Goal: Task Accomplishment & Management: Use online tool/utility

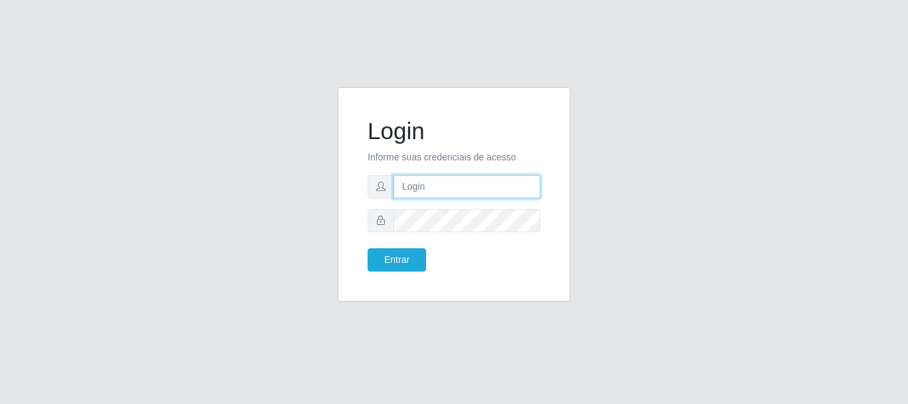
drag, startPoint x: 477, startPoint y: 184, endPoint x: 475, endPoint y: 197, distance: 12.8
click at [477, 184] on input "text" at bounding box center [467, 186] width 147 height 23
type input "Ubiratan@confglacer"
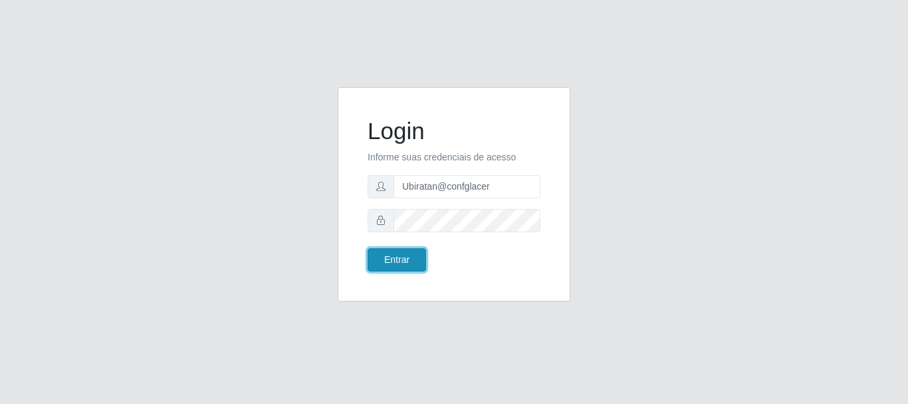
click at [376, 257] on button "Entrar" at bounding box center [397, 259] width 59 height 23
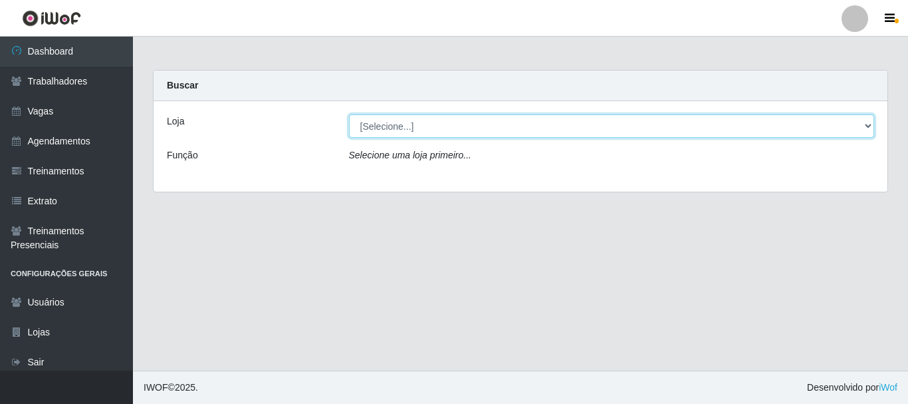
drag, startPoint x: 459, startPoint y: 124, endPoint x: 460, endPoint y: 136, distance: 12.0
click at [459, 124] on select "[Selecione...] Glace Real Confeitaria" at bounding box center [612, 125] width 526 height 23
select select "445"
click at [349, 114] on select "[Selecione...] Glace Real Confeitaria" at bounding box center [612, 125] width 526 height 23
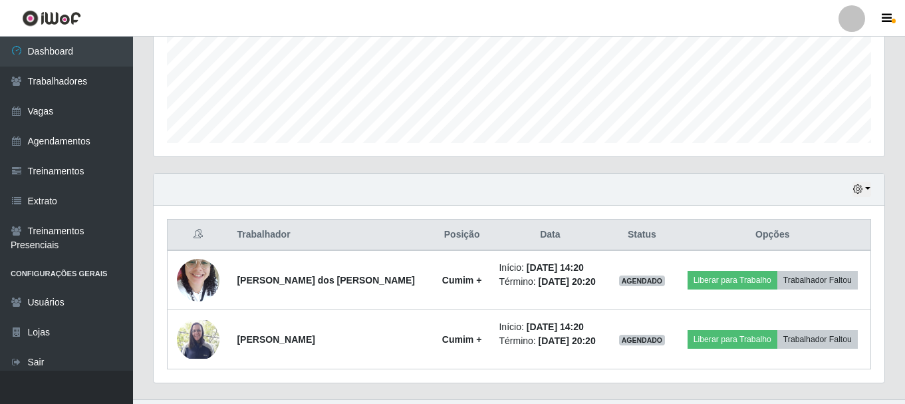
scroll to position [361, 0]
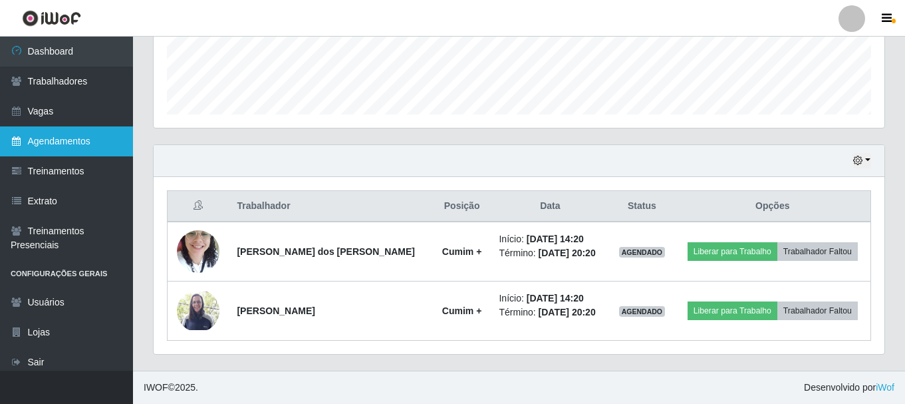
click at [87, 148] on link "Agendamentos" at bounding box center [66, 141] width 133 height 30
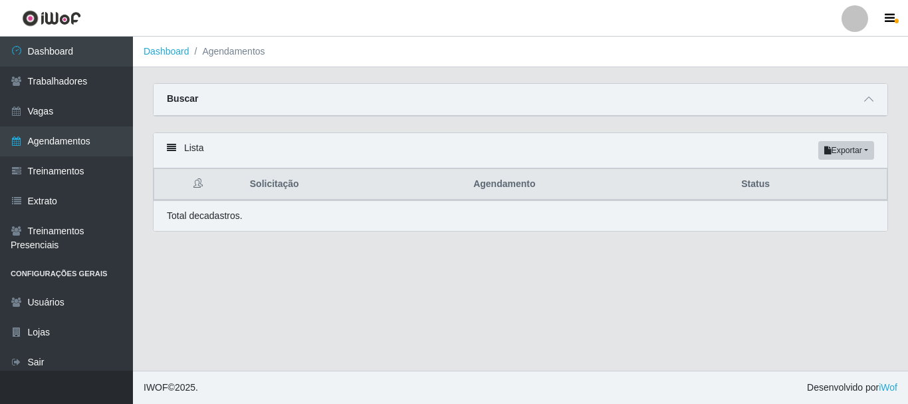
click at [601, 102] on div "Buscar" at bounding box center [521, 100] width 734 height 32
click at [876, 100] on span at bounding box center [869, 99] width 16 height 15
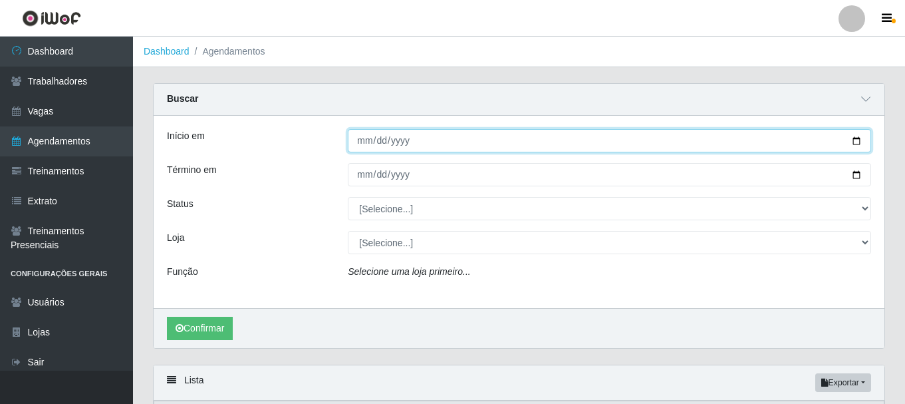
click at [358, 148] on input "Início em" at bounding box center [609, 140] width 523 height 23
type input "[DATE]"
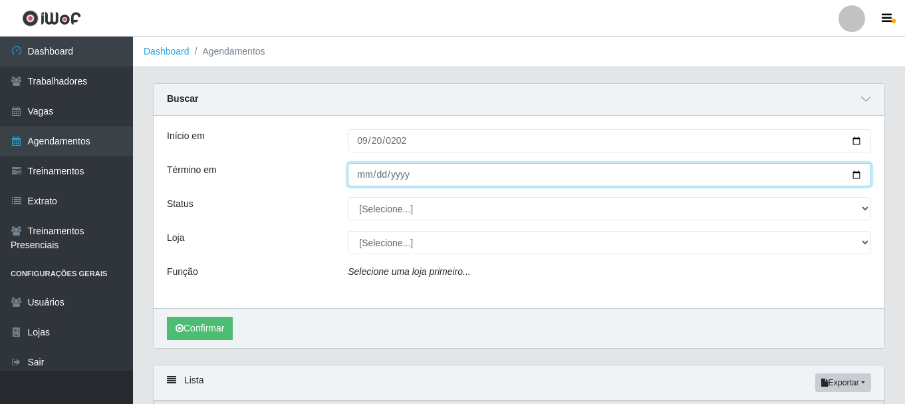
click at [356, 181] on input "Término em" at bounding box center [609, 174] width 523 height 23
type input "[PHONE_NUMBER]"
type input "[DATE]"
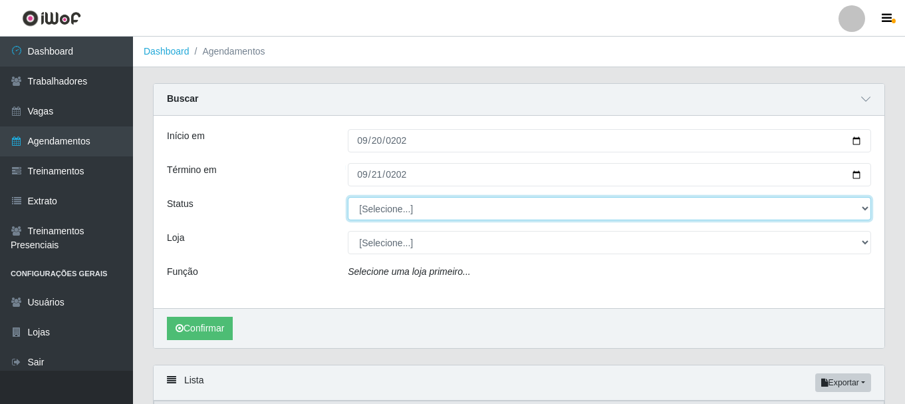
drag, startPoint x: 364, startPoint y: 199, endPoint x: 371, endPoint y: 200, distance: 6.8
click at [364, 199] on select "[Selecione...] AGENDADO AGUARDANDO LIBERAR EM ANDAMENTO EM REVISÃO FINALIZADO C…" at bounding box center [609, 208] width 523 height 23
select select "CANCELADO"
click at [348, 197] on select "[Selecione...] AGENDADO AGUARDANDO LIBERAR EM ANDAMENTO EM REVISÃO FINALIZADO C…" at bounding box center [609, 208] width 523 height 23
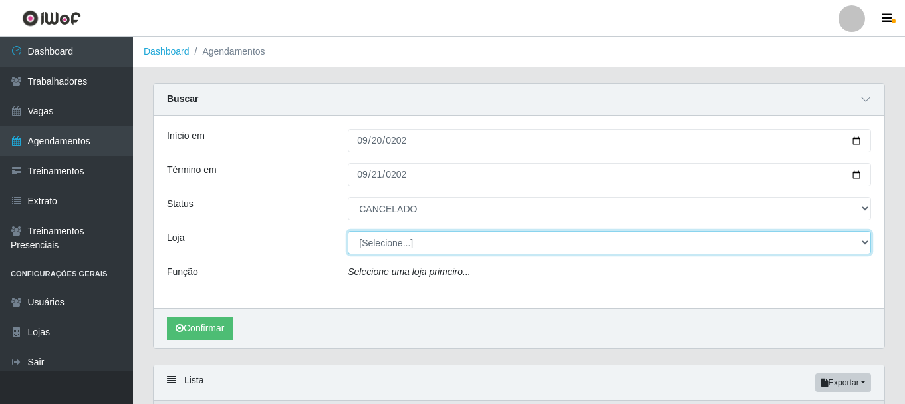
click at [442, 245] on select "[Selecione...] Glace Real Confeitaria" at bounding box center [609, 242] width 523 height 23
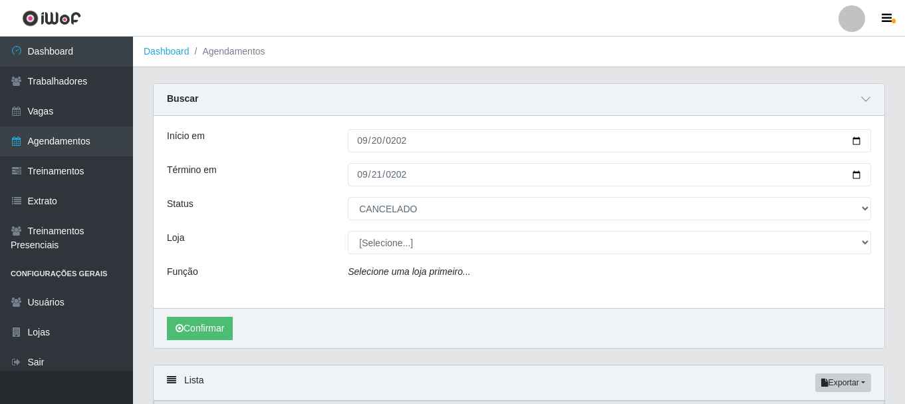
click at [379, 293] on div "Início em [DATE] Término em [DATE] Status [Selecione...] AGENDADO AGUARDANDO LI…" at bounding box center [519, 212] width 731 height 192
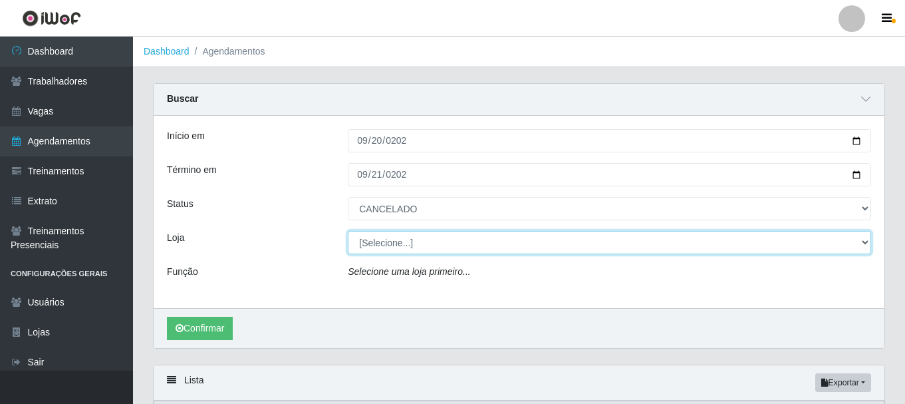
drag, startPoint x: 394, startPoint y: 245, endPoint x: 394, endPoint y: 255, distance: 10.0
click at [394, 255] on div "Início em [DATE] Término em [DATE] Status [Selecione...] AGENDADO AGUARDANDO LI…" at bounding box center [519, 212] width 731 height 192
select select "445"
click at [348, 231] on select "[Selecione...] Glace Real Confeitaria" at bounding box center [609, 242] width 523 height 23
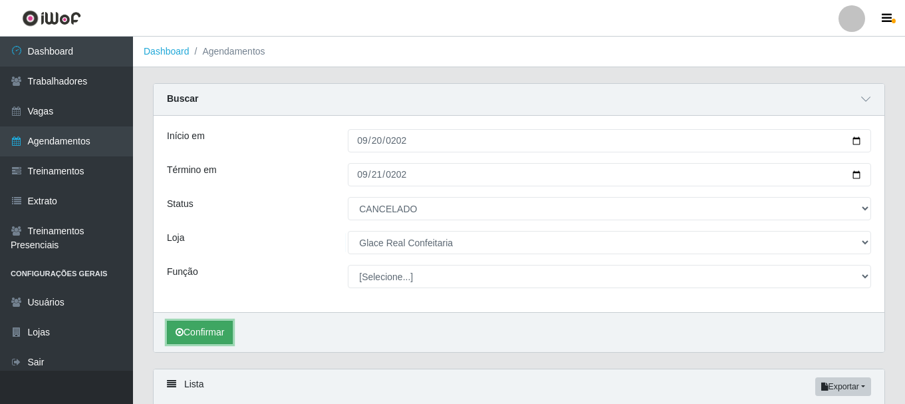
click at [207, 328] on button "Confirmar" at bounding box center [200, 332] width 66 height 23
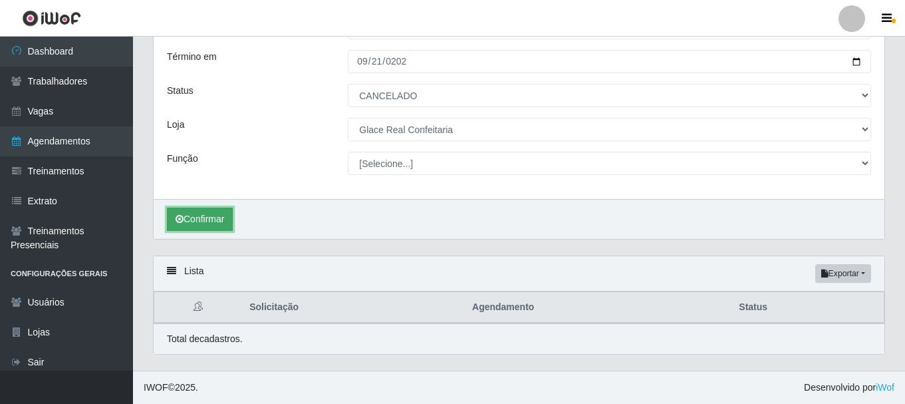
click at [201, 219] on button "Confirmar" at bounding box center [200, 218] width 66 height 23
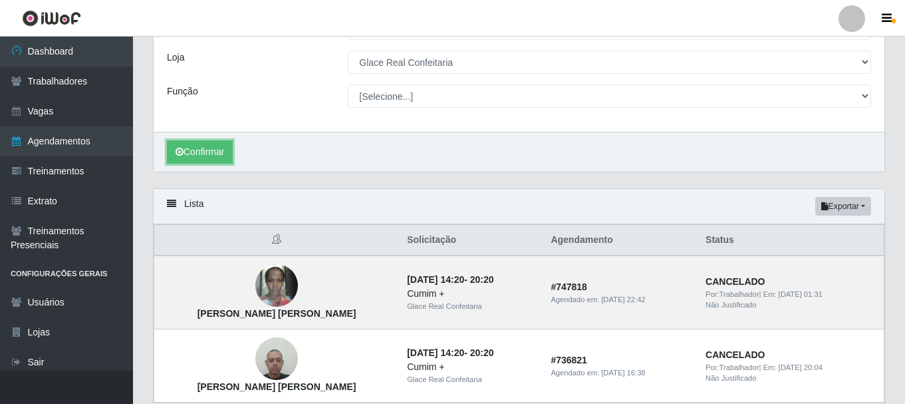
scroll to position [247, 0]
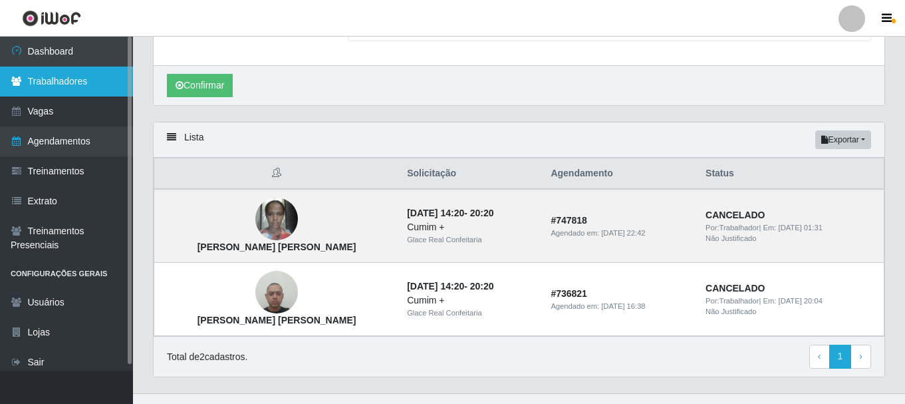
click at [78, 89] on link "Trabalhadores" at bounding box center [66, 81] width 133 height 30
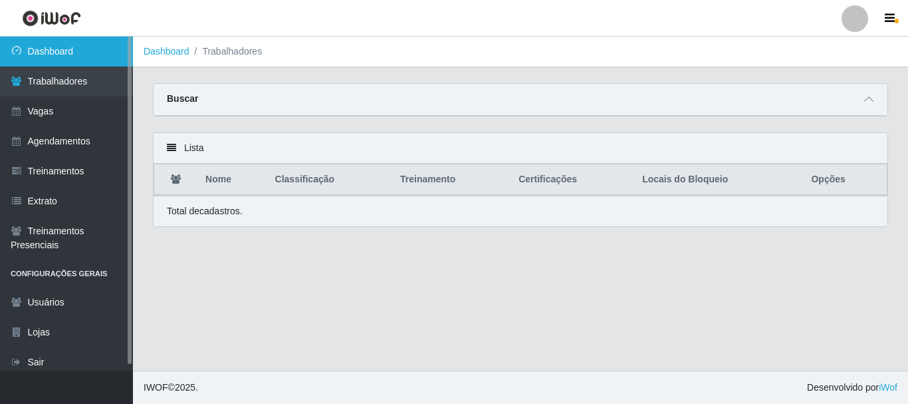
click at [63, 54] on link "Dashboard" at bounding box center [66, 52] width 133 height 30
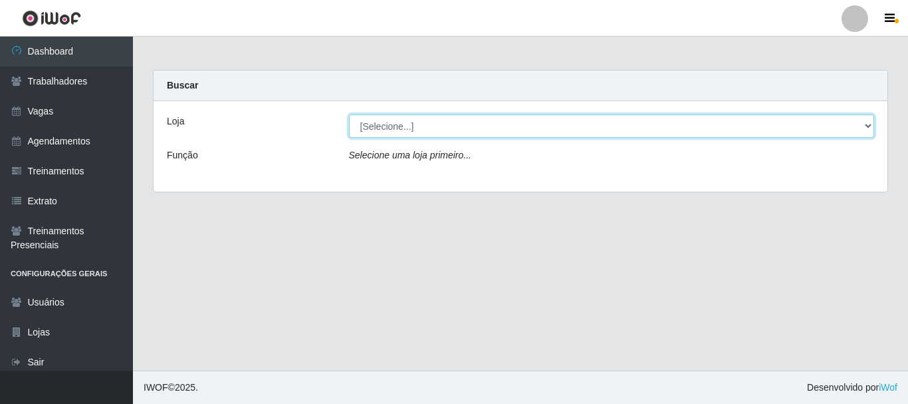
click at [460, 118] on select "[Selecione...] Glace Real Confeitaria" at bounding box center [612, 125] width 526 height 23
select select "445"
click at [349, 114] on select "[Selecione...] Glace Real Confeitaria" at bounding box center [612, 125] width 526 height 23
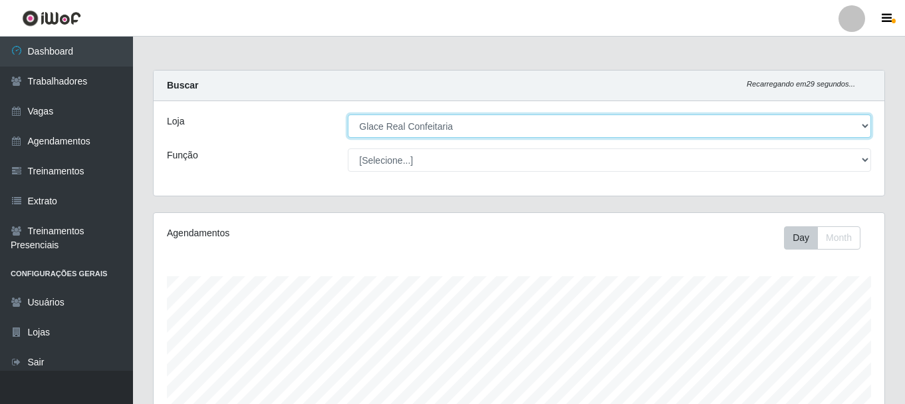
scroll to position [276, 731]
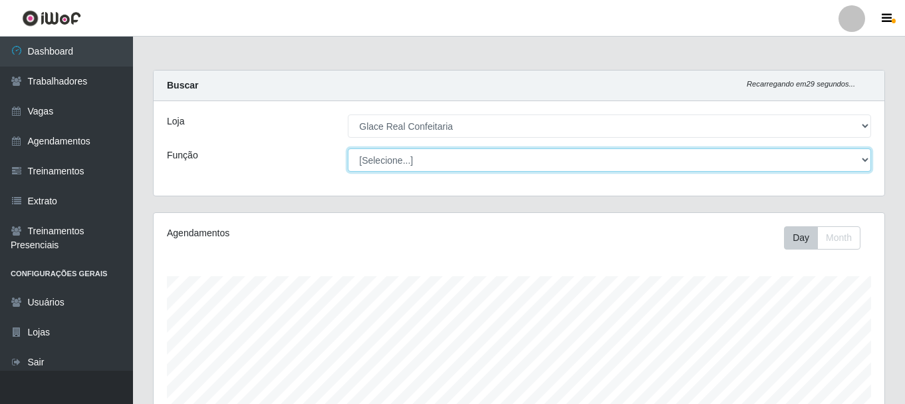
click at [813, 160] on select "[Selecione...] ASG ASG + ASG ++ Auxiliar de Cozinha Auxiliar de Cozinha + Auxil…" at bounding box center [609, 159] width 523 height 23
click at [617, 163] on select "[Selecione...] ASG ASG + ASG ++ Auxiliar de Cozinha Auxiliar de Cozinha + Auxil…" at bounding box center [609, 159] width 523 height 23
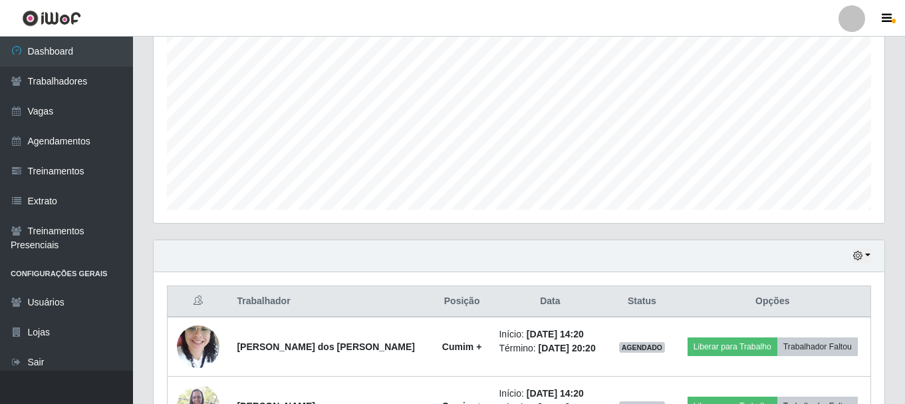
scroll to position [332, 0]
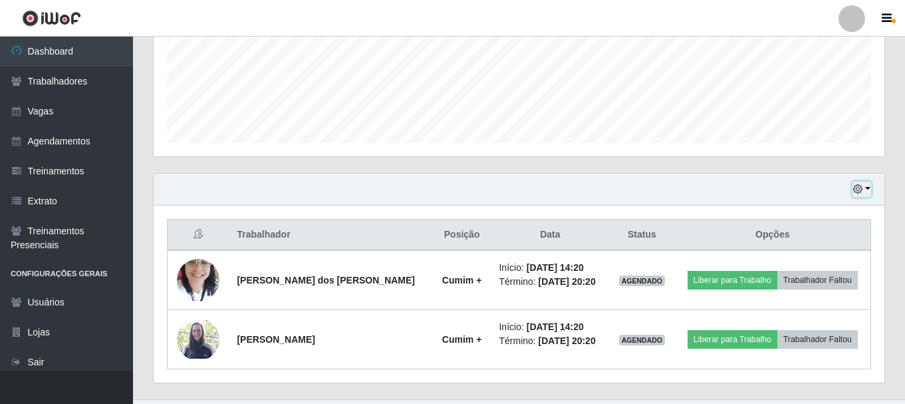
click at [868, 188] on button "button" at bounding box center [861, 189] width 19 height 15
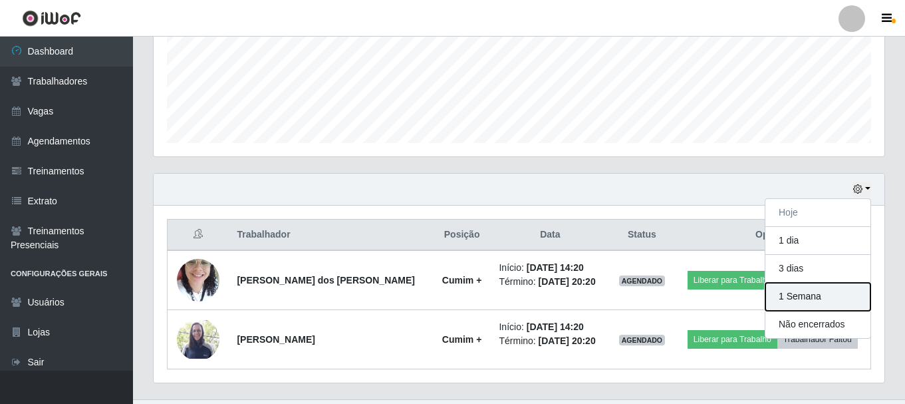
click at [802, 299] on button "1 Semana" at bounding box center [817, 297] width 105 height 28
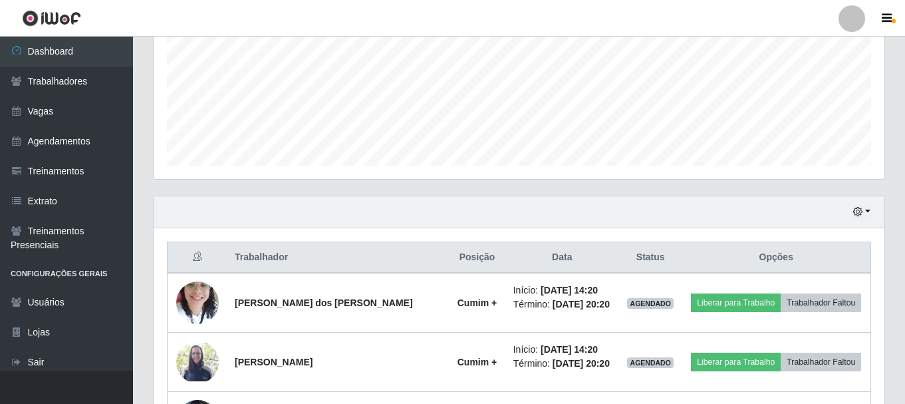
scroll to position [0, 0]
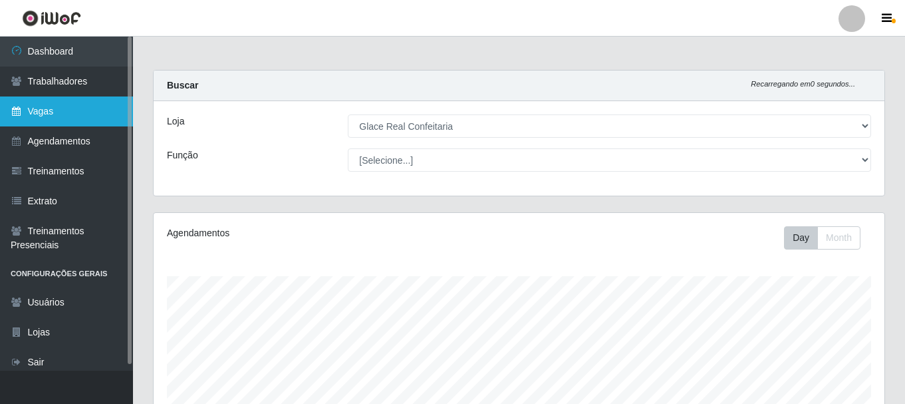
click at [63, 117] on link "Vagas" at bounding box center [66, 111] width 133 height 30
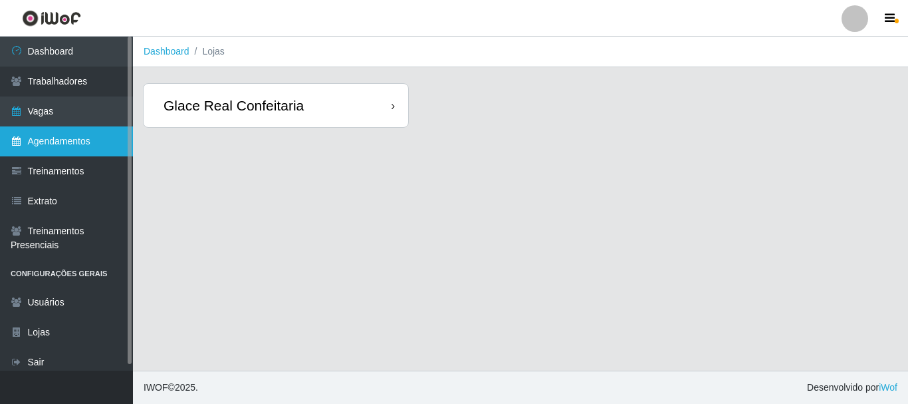
click at [66, 150] on link "Agendamentos" at bounding box center [66, 141] width 133 height 30
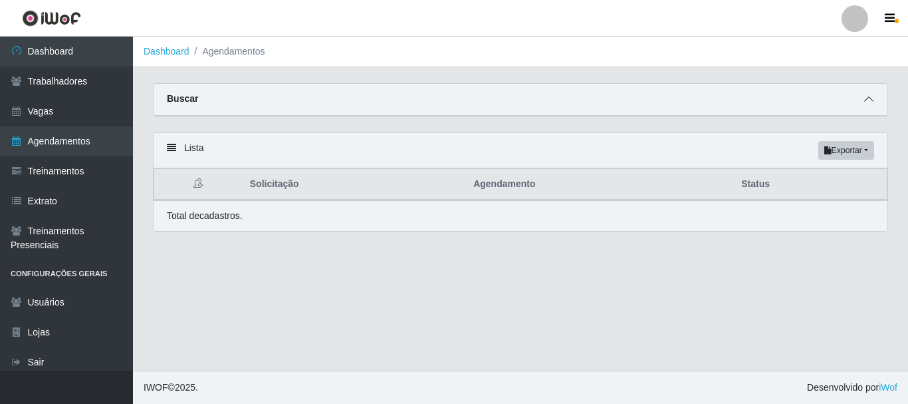
click at [869, 95] on span at bounding box center [869, 99] width 16 height 15
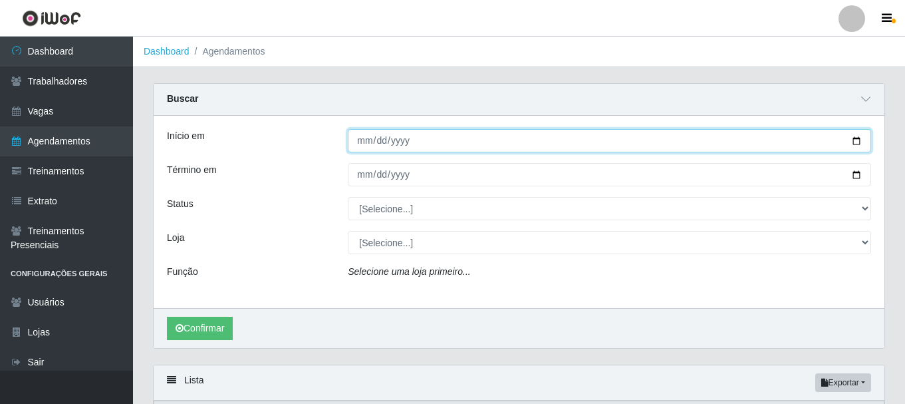
click at [351, 146] on input "Início em" at bounding box center [609, 140] width 523 height 23
type input "[DATE]"
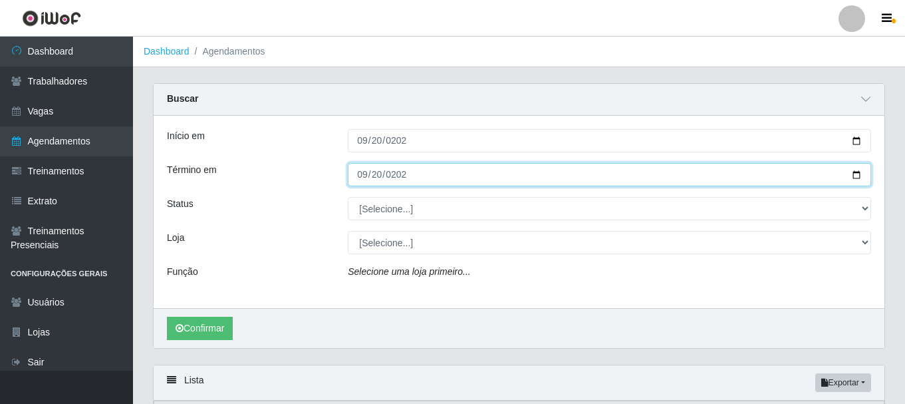
type input "[DATE]"
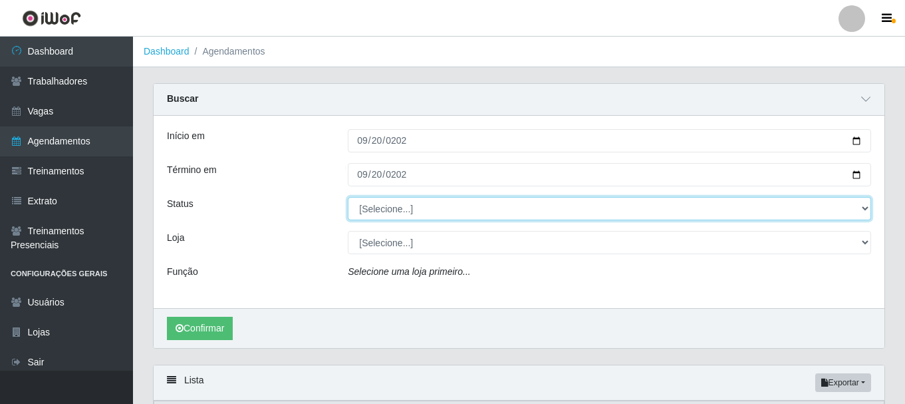
click at [402, 215] on select "[Selecione...] AGENDADO AGUARDANDO LIBERAR EM ANDAMENTO EM REVISÃO FINALIZADO C…" at bounding box center [609, 208] width 523 height 23
select select "CANCELADO"
click at [348, 197] on select "[Selecione...] AGENDADO AGUARDANDO LIBERAR EM ANDAMENTO EM REVISÃO FINALIZADO C…" at bounding box center [609, 208] width 523 height 23
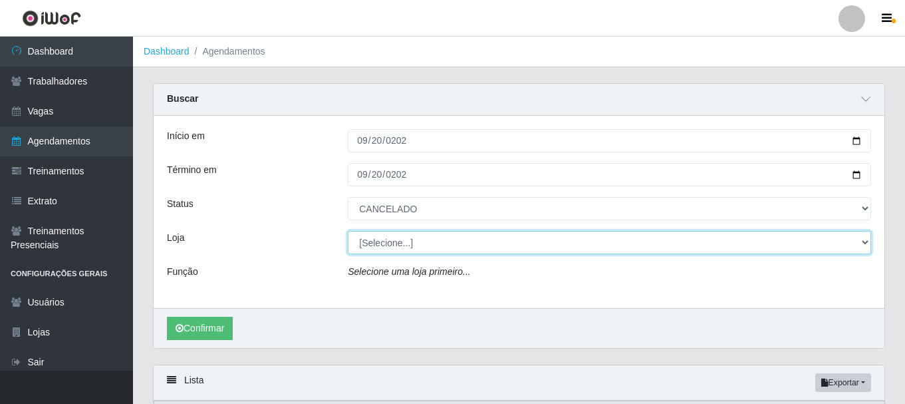
click at [410, 234] on select "[Selecione...] Glace Real Confeitaria" at bounding box center [609, 242] width 523 height 23
select select "445"
click at [348, 231] on select "[Selecione...] Glace Real Confeitaria" at bounding box center [609, 242] width 523 height 23
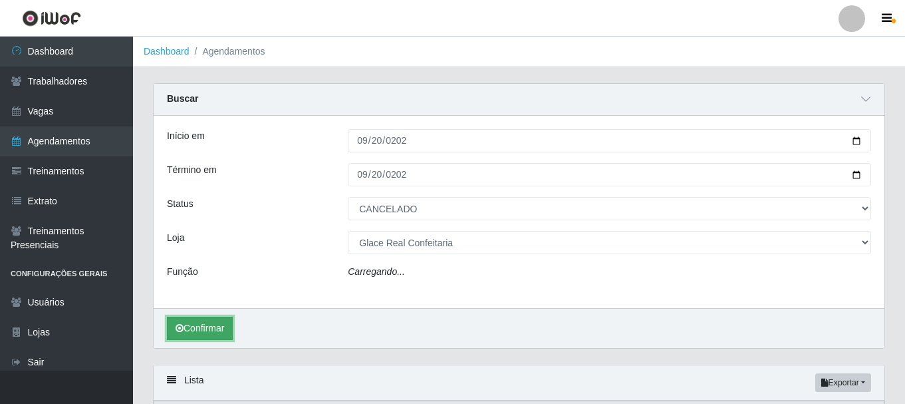
click at [207, 321] on button "Confirmar" at bounding box center [200, 328] width 66 height 23
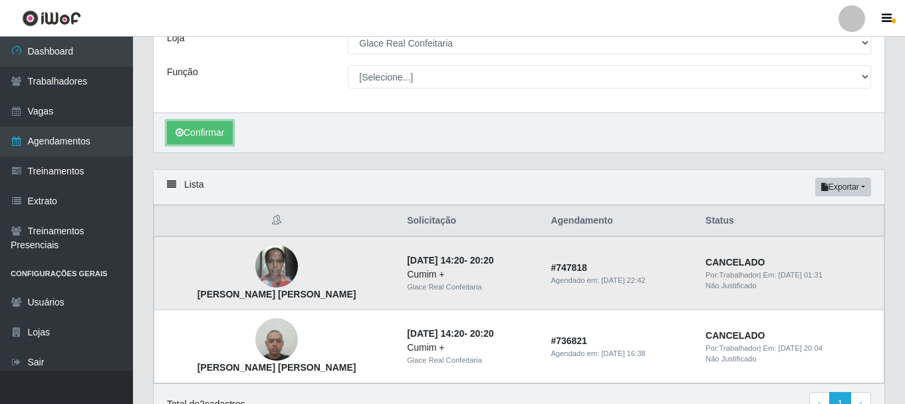
scroll to position [266, 0]
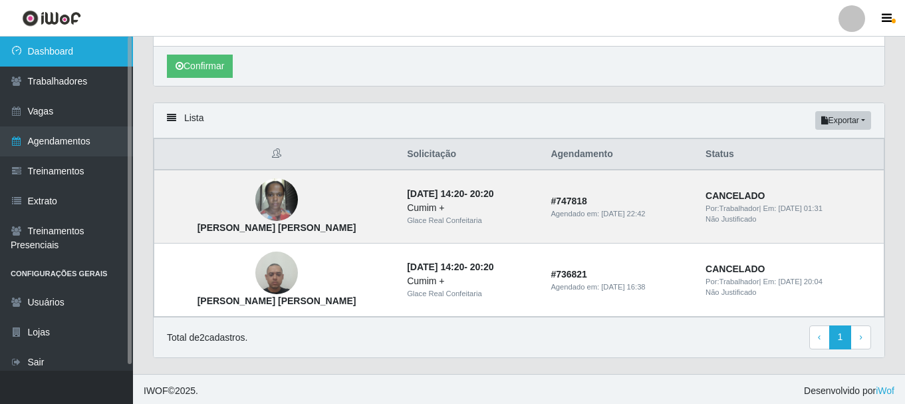
click at [68, 55] on link "Dashboard" at bounding box center [66, 52] width 133 height 30
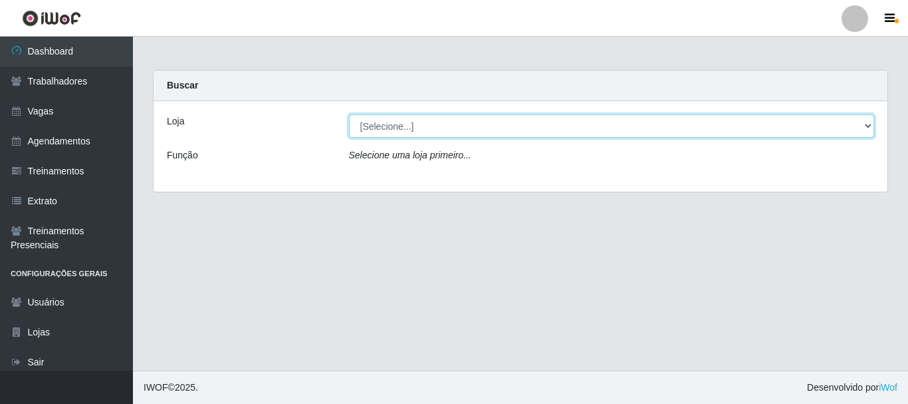
click at [422, 124] on select "[Selecione...] Glace Real Confeitaria" at bounding box center [612, 125] width 526 height 23
select select "445"
click at [349, 114] on select "[Selecione...] Glace Real Confeitaria" at bounding box center [612, 125] width 526 height 23
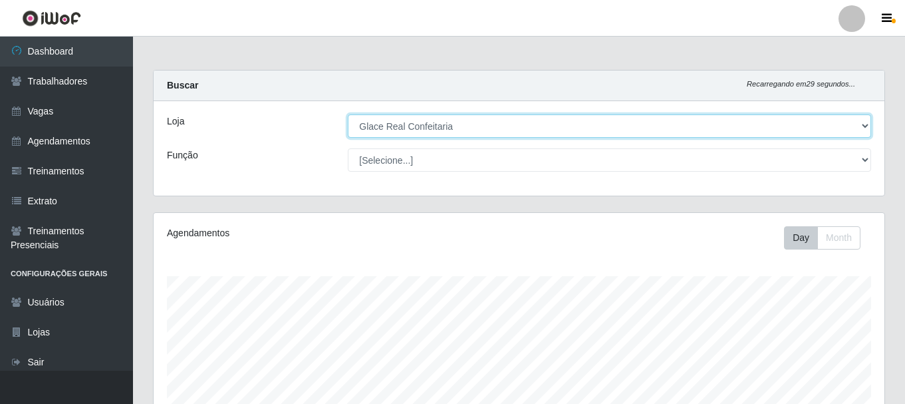
scroll to position [276, 731]
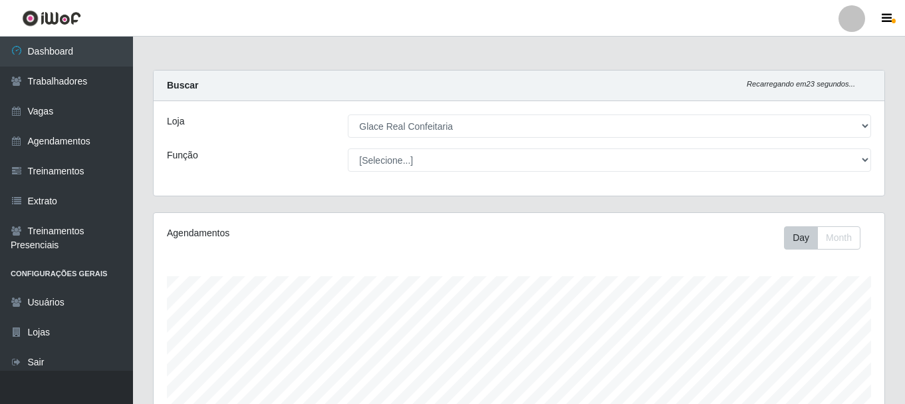
click at [597, 146] on div "Loja [Selecione...] Glace Real Confeitaria Função [Selecione...] ASG ASG + ASG …" at bounding box center [519, 148] width 731 height 94
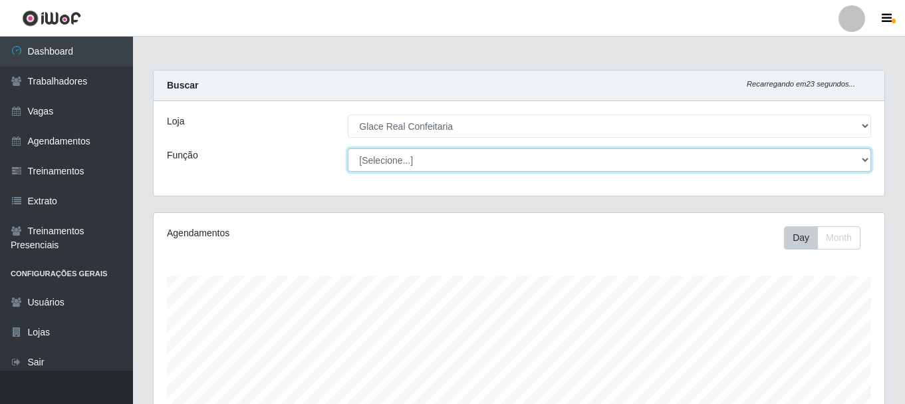
click at [579, 160] on select "[Selecione...] ASG ASG + ASG ++ Auxiliar de Cozinha Auxiliar de Cozinha + Auxil…" at bounding box center [609, 159] width 523 height 23
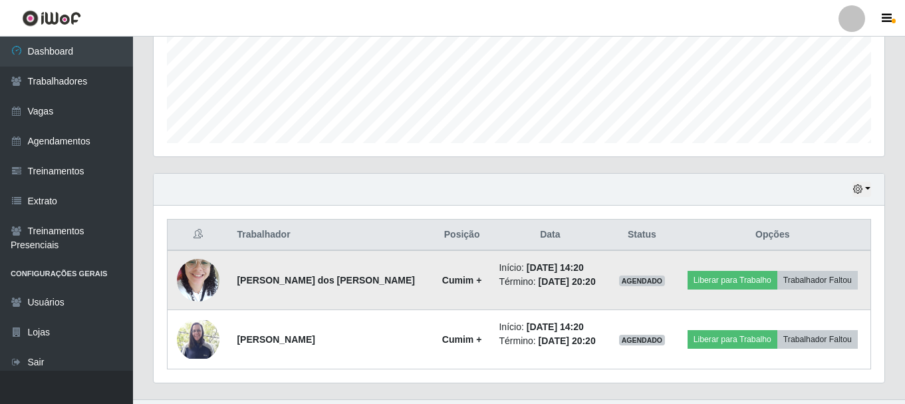
scroll to position [361, 0]
